Goal: Task Accomplishment & Management: Manage account settings

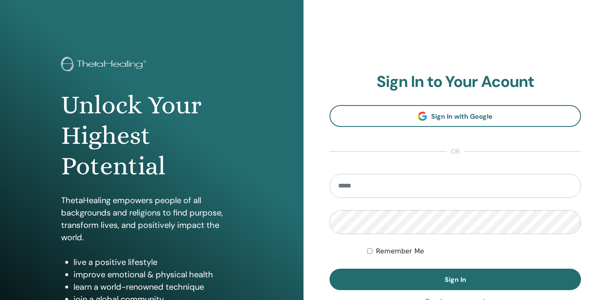
click at [385, 184] on input "email" at bounding box center [454, 186] width 251 height 24
type input "**********"
click at [329, 269] on button "Sign In" at bounding box center [454, 279] width 251 height 21
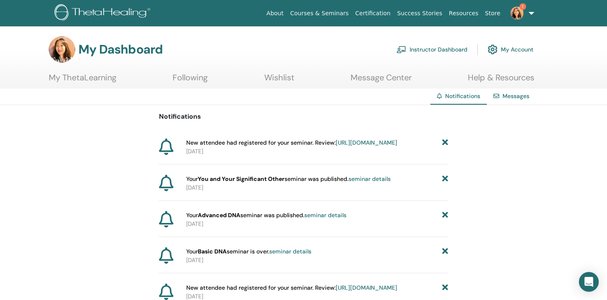
click at [336, 147] on link "[URL][DOMAIN_NAME]" at bounding box center [366, 142] width 61 height 7
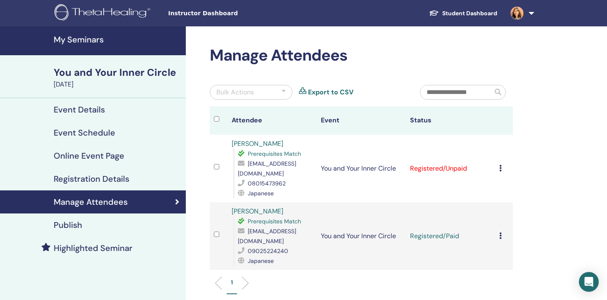
click at [499, 165] on icon at bounding box center [500, 168] width 2 height 7
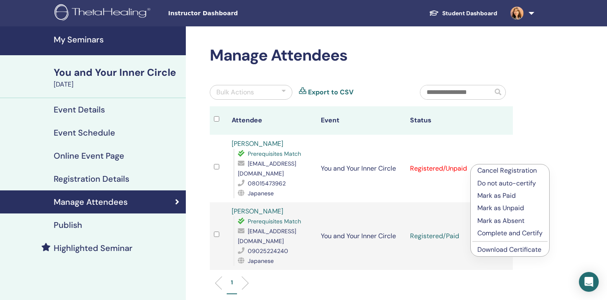
click at [496, 196] on p "Mark as Paid" at bounding box center [509, 196] width 65 height 10
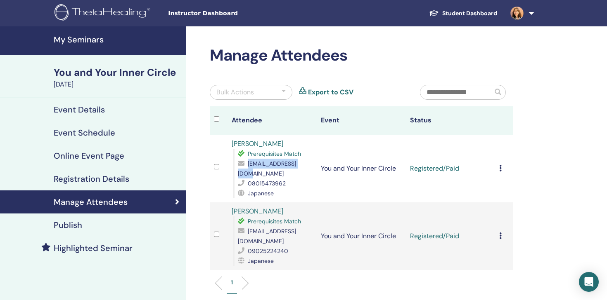
drag, startPoint x: 312, startPoint y: 165, endPoint x: 248, endPoint y: 166, distance: 63.2
click at [248, 166] on div "[EMAIL_ADDRESS][DOMAIN_NAME]" at bounding box center [275, 169] width 75 height 20
copy span "[EMAIL_ADDRESS][DOMAIN_NAME]"
